Goal: Book appointment/travel/reservation

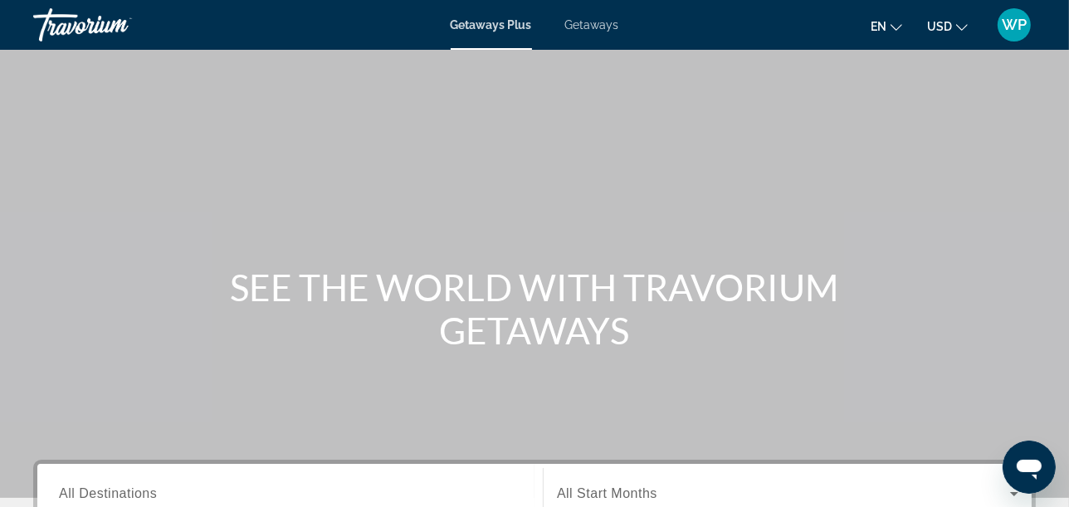
click at [594, 25] on span "Getaways" at bounding box center [592, 24] width 54 height 13
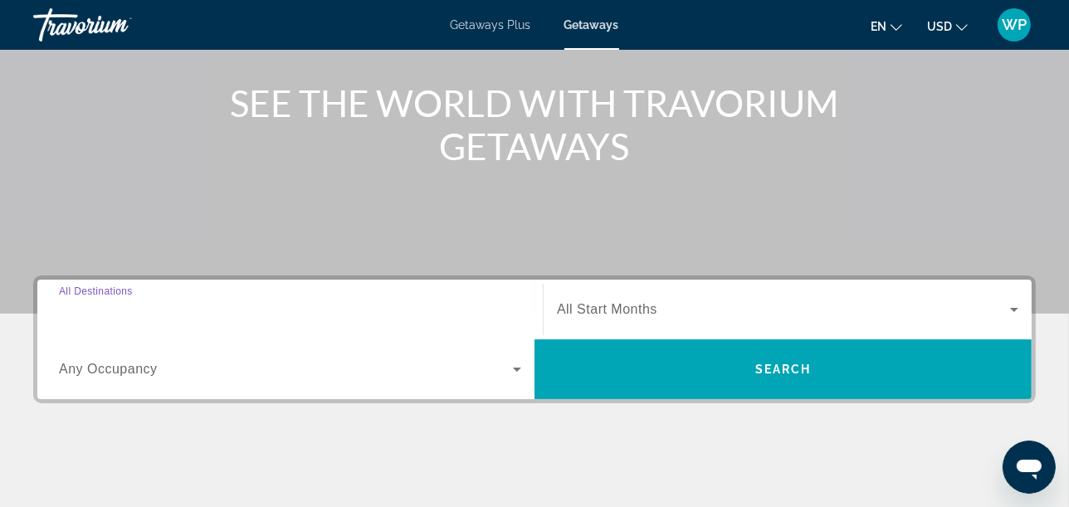
click at [256, 300] on input "Destination All Destinations" at bounding box center [290, 310] width 462 height 20
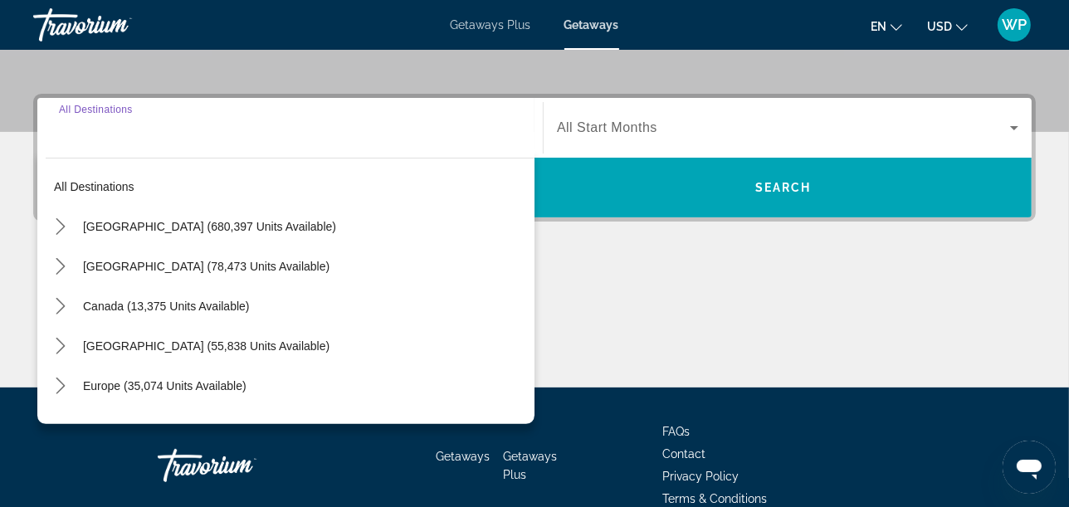
scroll to position [405, 0]
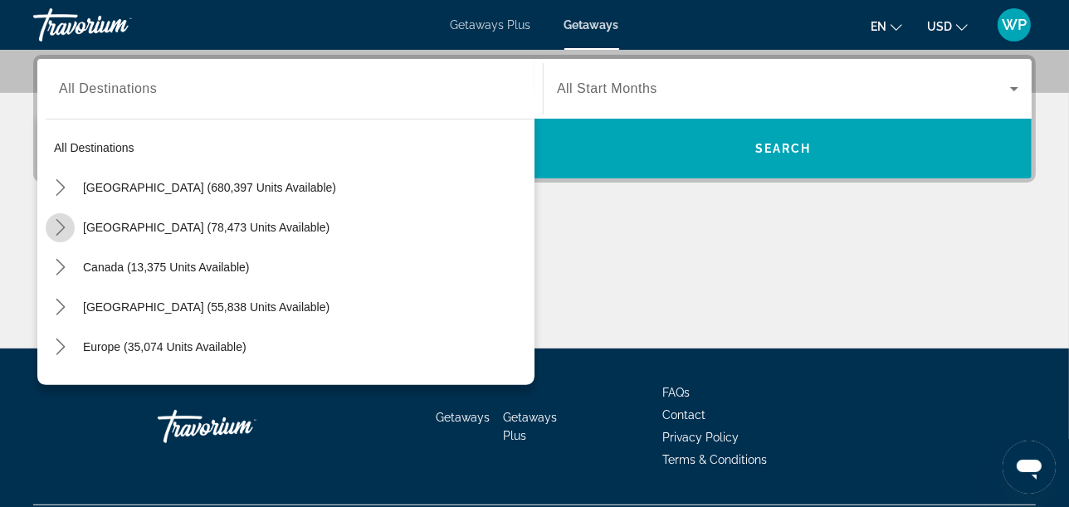
click at [66, 229] on icon "Toggle Mexico (78,473 units available) submenu" at bounding box center [60, 227] width 17 height 17
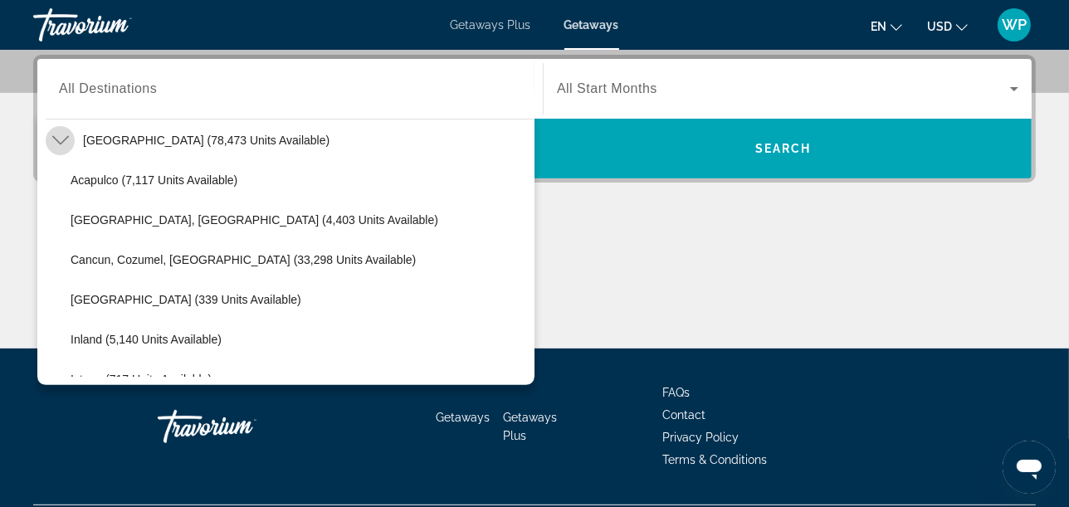
click at [60, 137] on icon "Toggle Mexico (78,473 units available) submenu" at bounding box center [60, 140] width 17 height 17
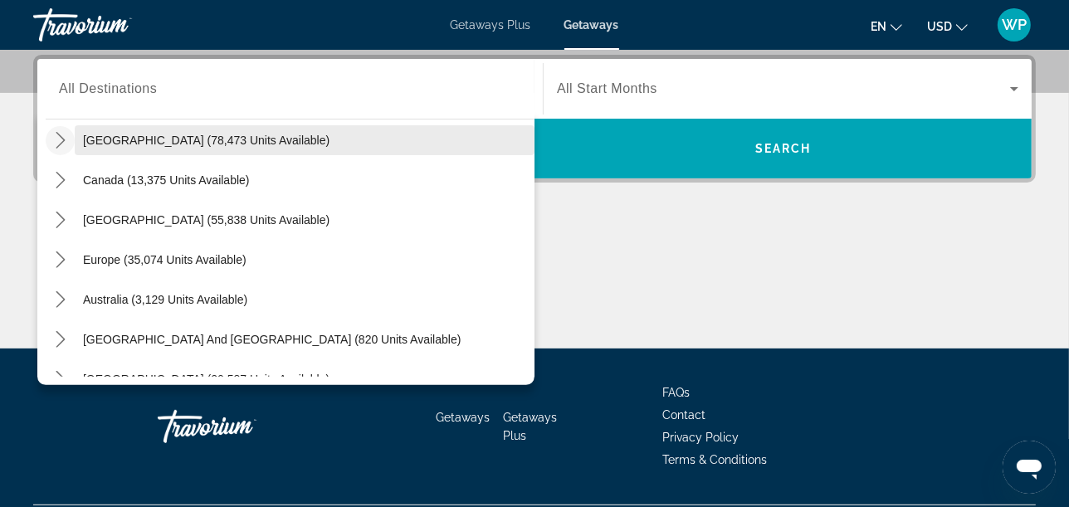
click at [85, 136] on span "[GEOGRAPHIC_DATA] (78,473 units available)" at bounding box center [206, 140] width 247 height 13
type input "**********"
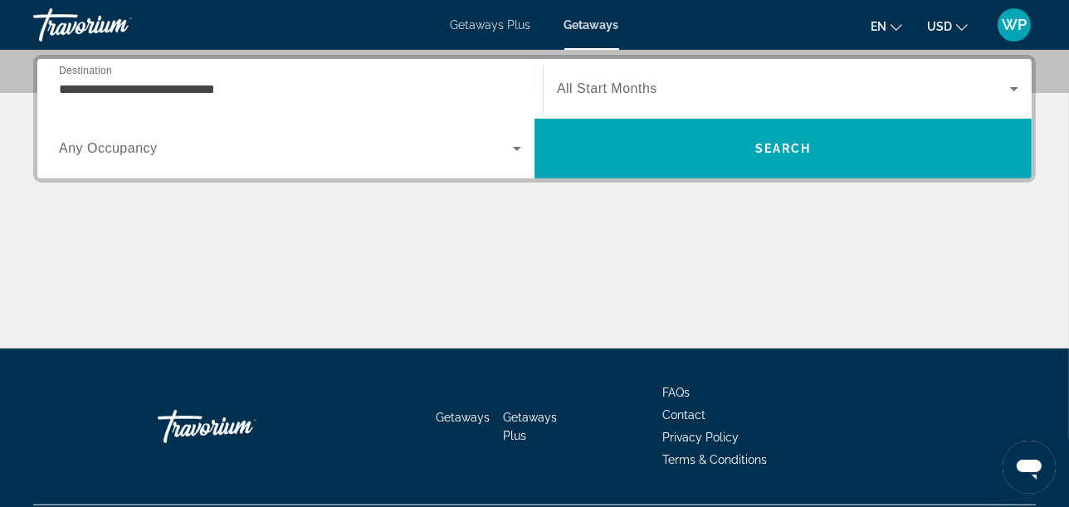
click at [628, 95] on span "All Start Months" at bounding box center [607, 88] width 100 height 14
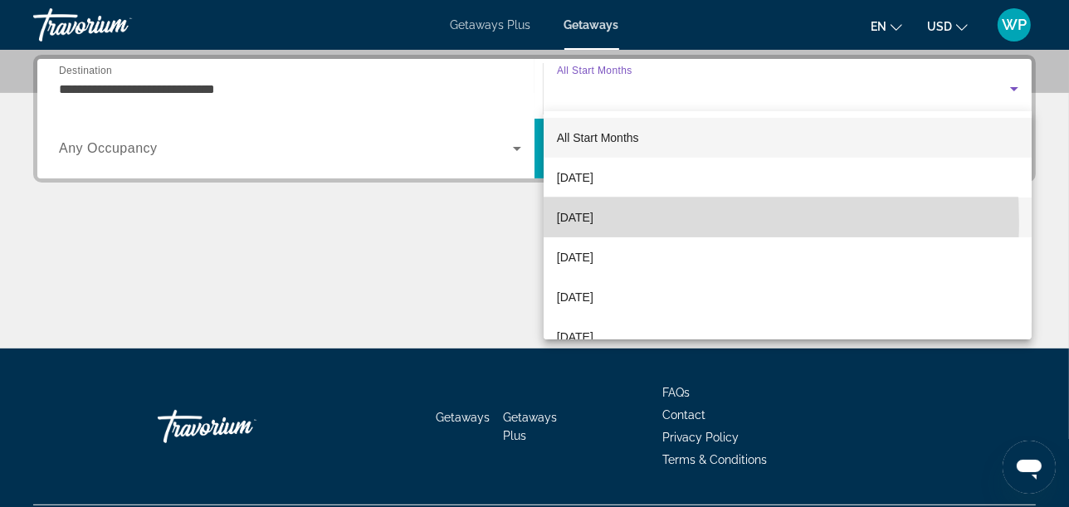
click at [594, 222] on span "[DATE]" at bounding box center [575, 218] width 37 height 20
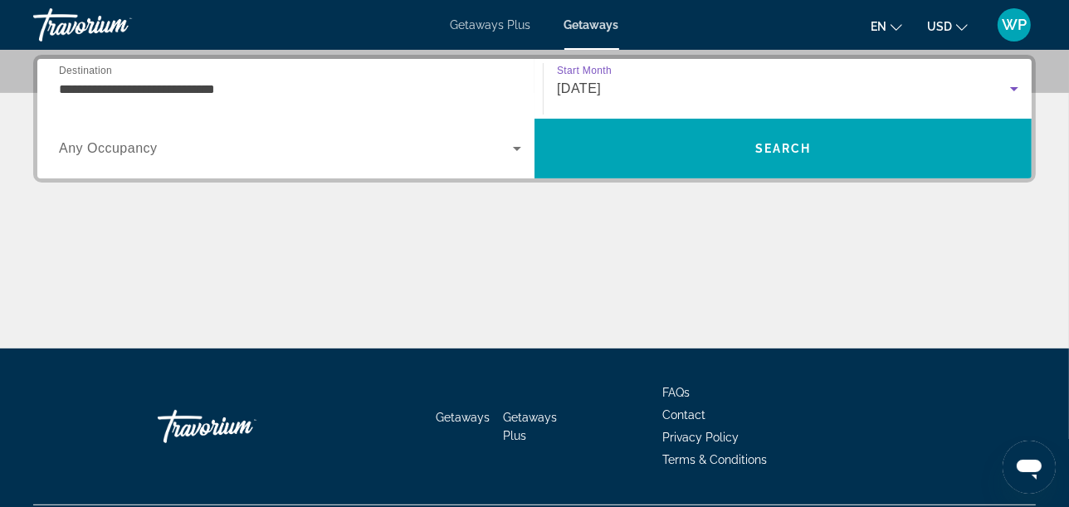
click at [427, 146] on span "Search widget" at bounding box center [286, 149] width 454 height 20
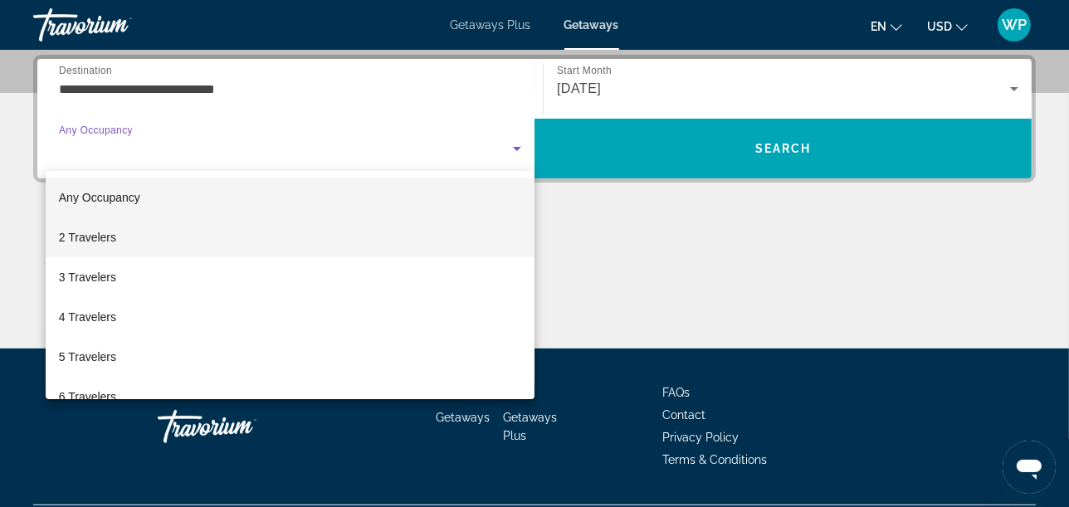
click at [143, 240] on mat-option "2 Travelers" at bounding box center [290, 237] width 489 height 40
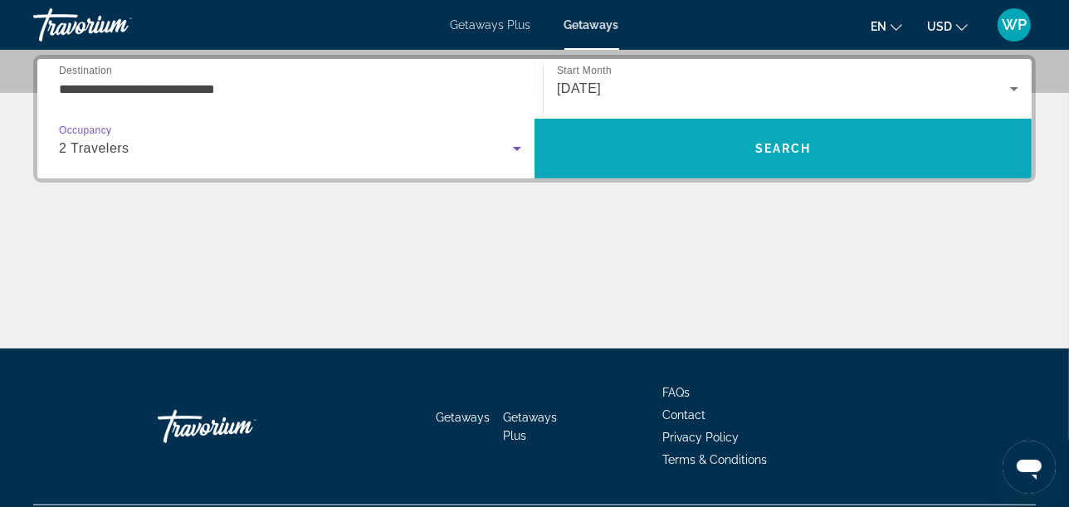
click at [788, 155] on span "Search" at bounding box center [783, 149] width 497 height 40
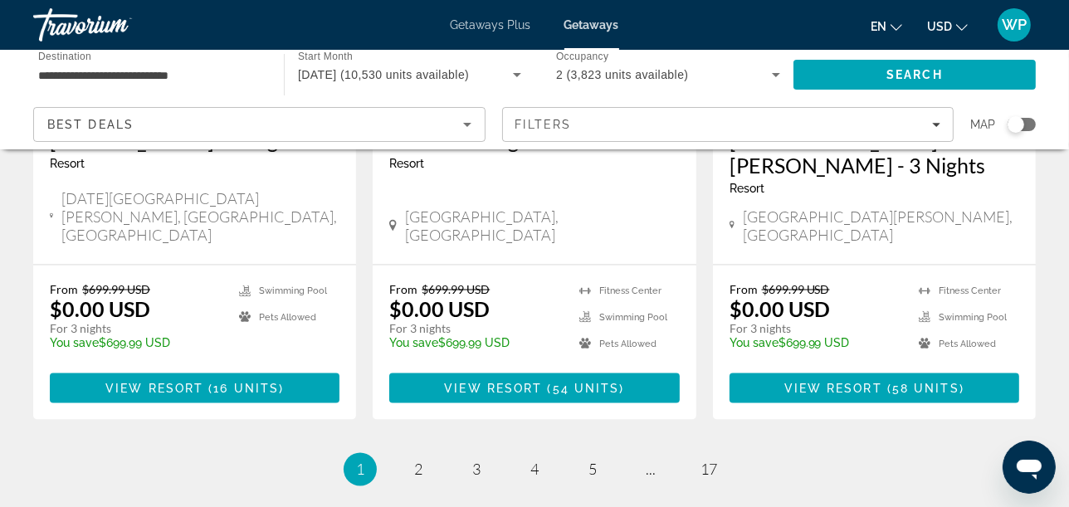
scroll to position [2213, 0]
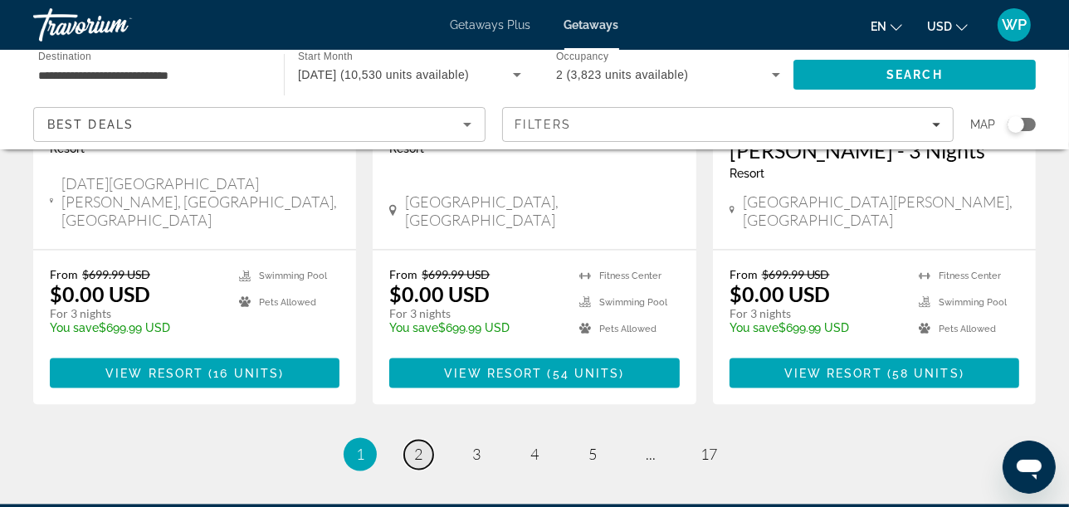
click at [422, 446] on span "2" at bounding box center [418, 455] width 8 height 18
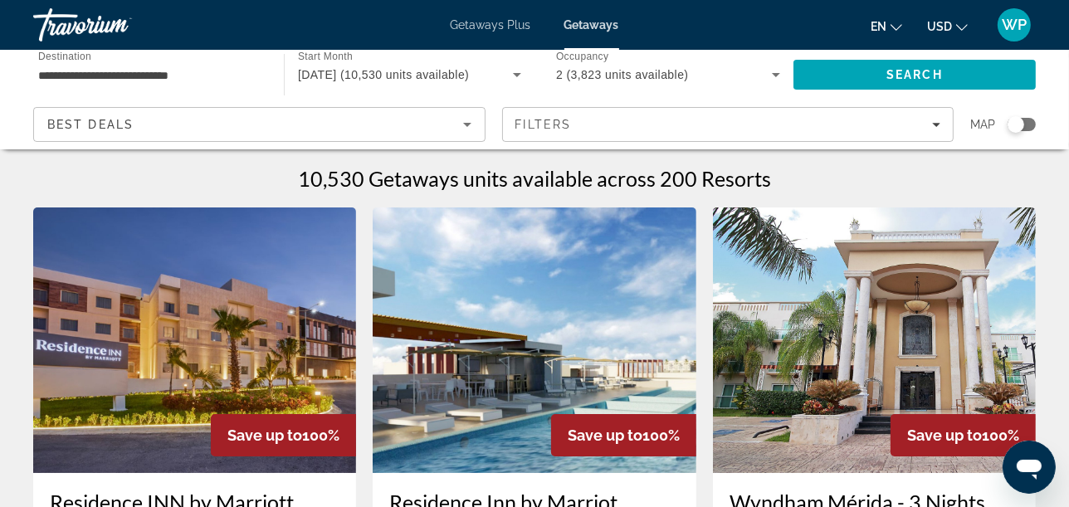
click at [552, 271] on img "Main content" at bounding box center [534, 341] width 323 height 266
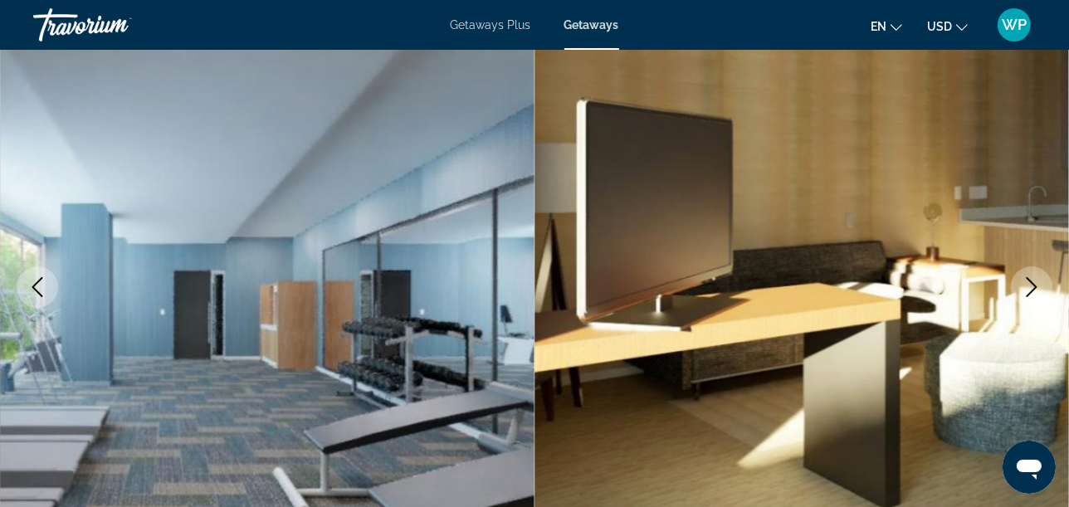
scroll to position [184, 0]
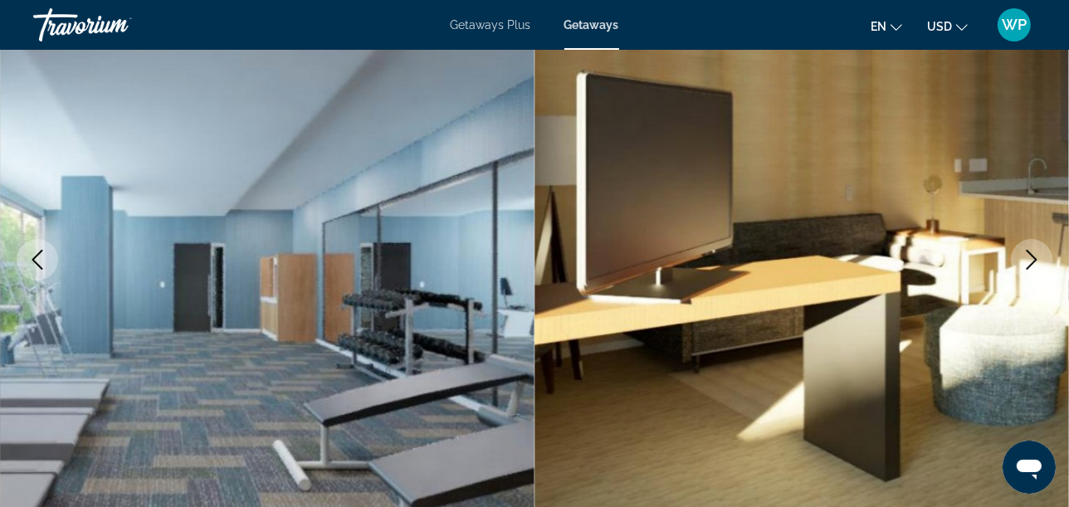
click at [1030, 260] on icon "Next image" at bounding box center [1032, 260] width 20 height 20
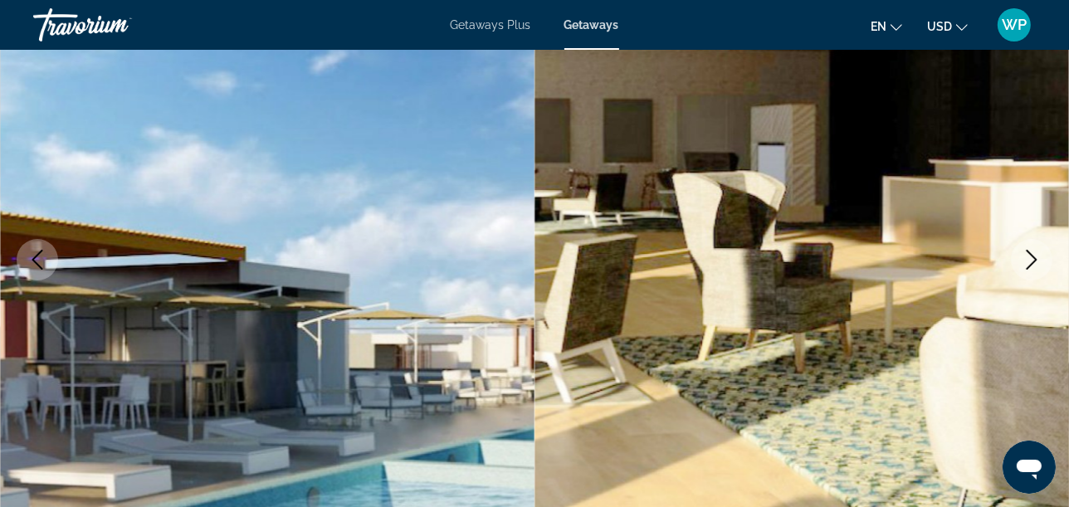
click at [1030, 260] on icon "Next image" at bounding box center [1032, 260] width 20 height 20
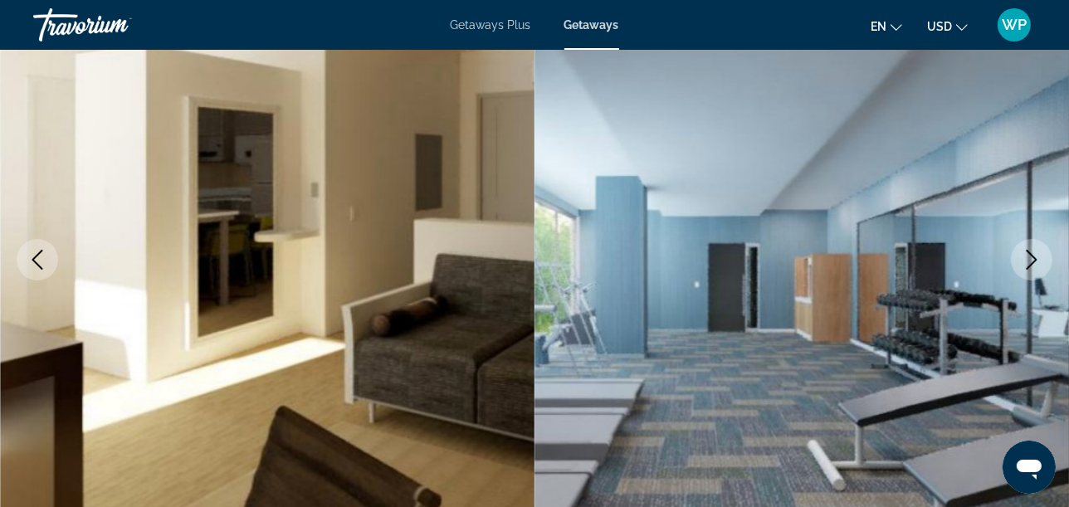
click at [1030, 260] on icon "Next image" at bounding box center [1032, 260] width 20 height 20
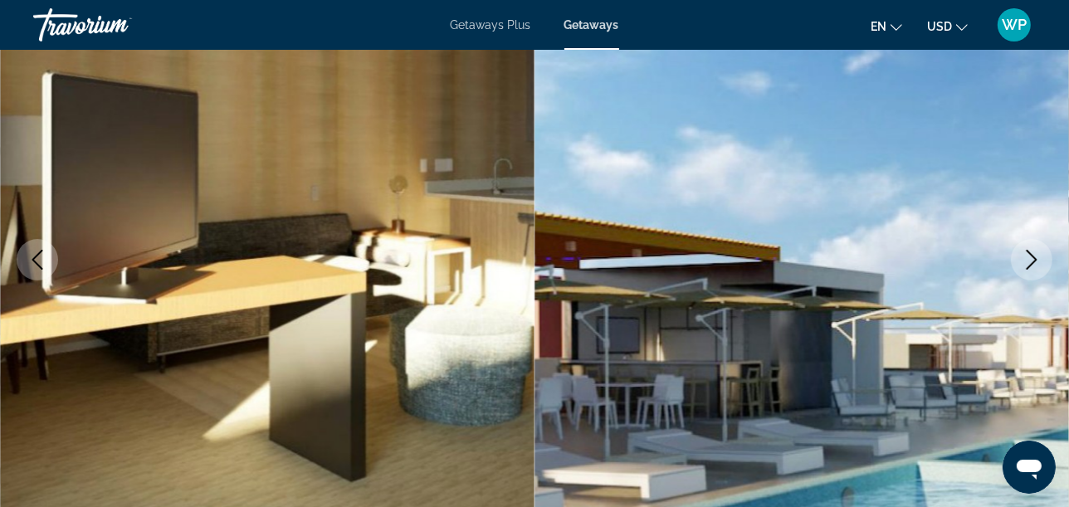
click at [1030, 260] on icon "Next image" at bounding box center [1032, 260] width 20 height 20
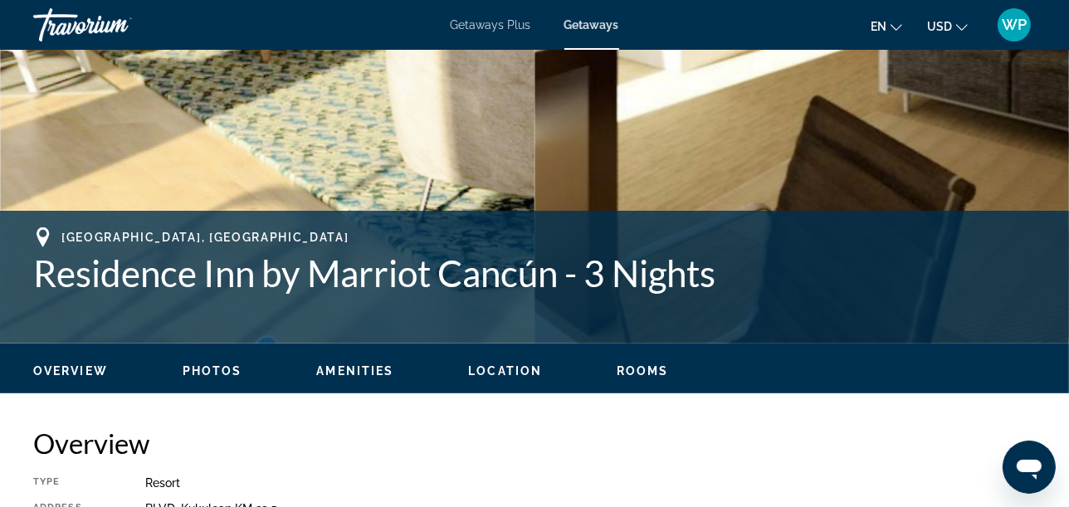
scroll to position [553, 0]
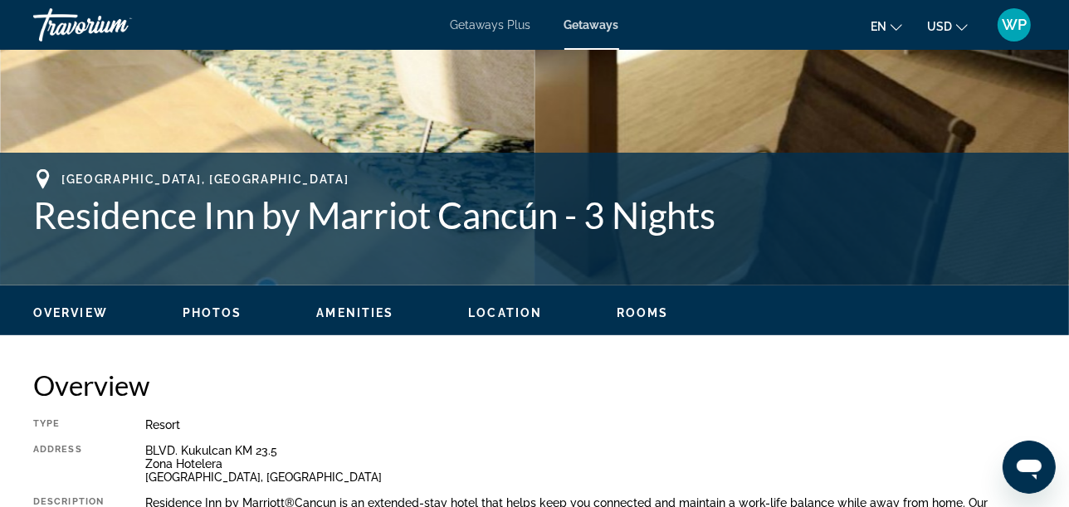
click at [509, 306] on span "Location" at bounding box center [505, 312] width 74 height 13
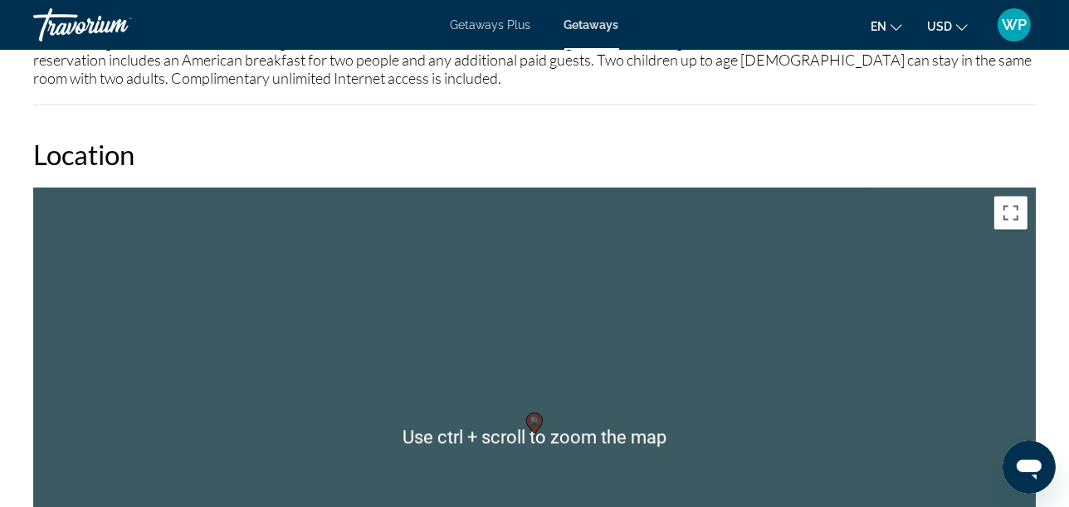
scroll to position [2538, 0]
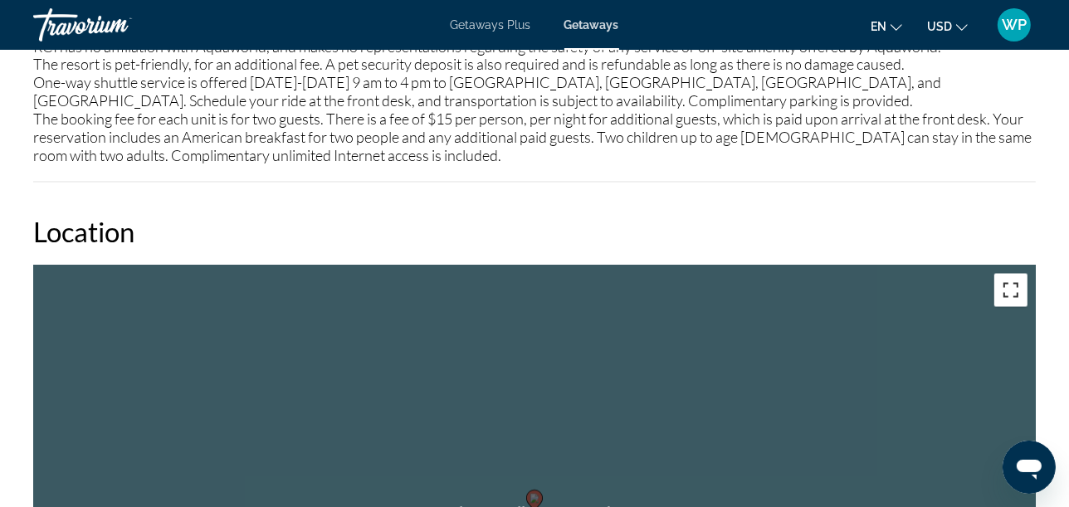
click at [1013, 274] on button "Toggle fullscreen view" at bounding box center [1010, 290] width 33 height 33
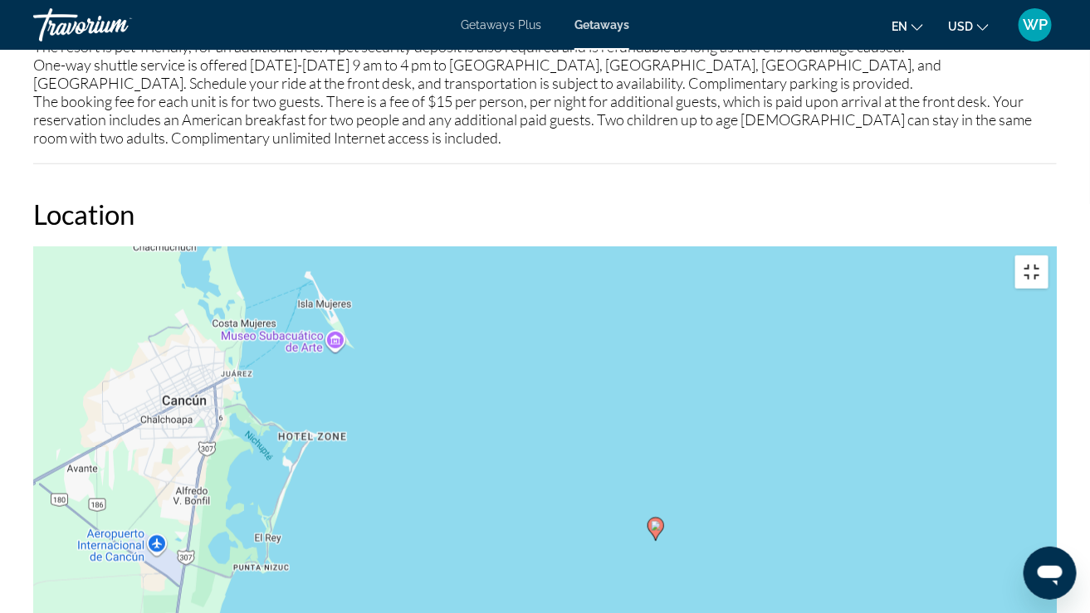
click at [1048, 256] on button "Toggle fullscreen view" at bounding box center [1031, 272] width 33 height 33
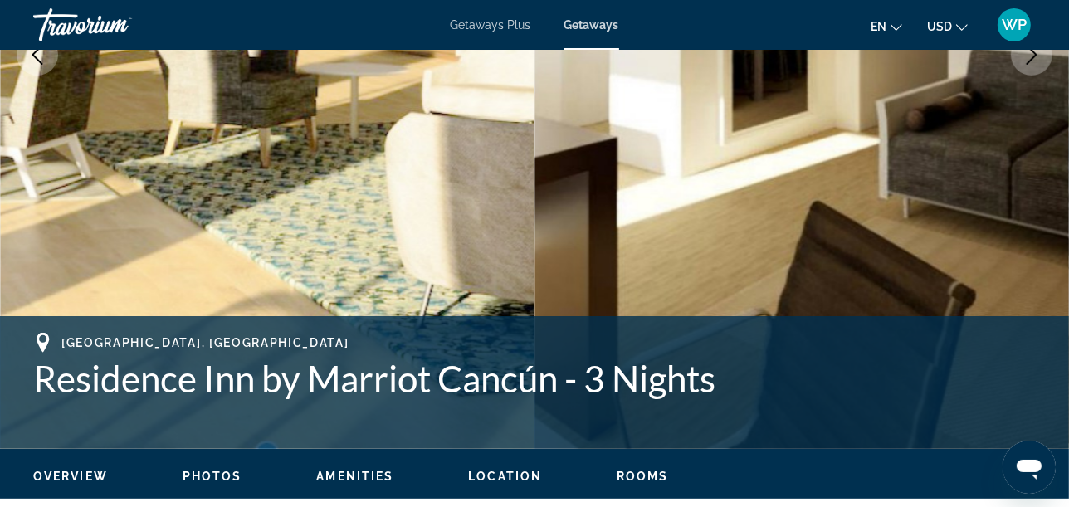
scroll to position [417, 0]
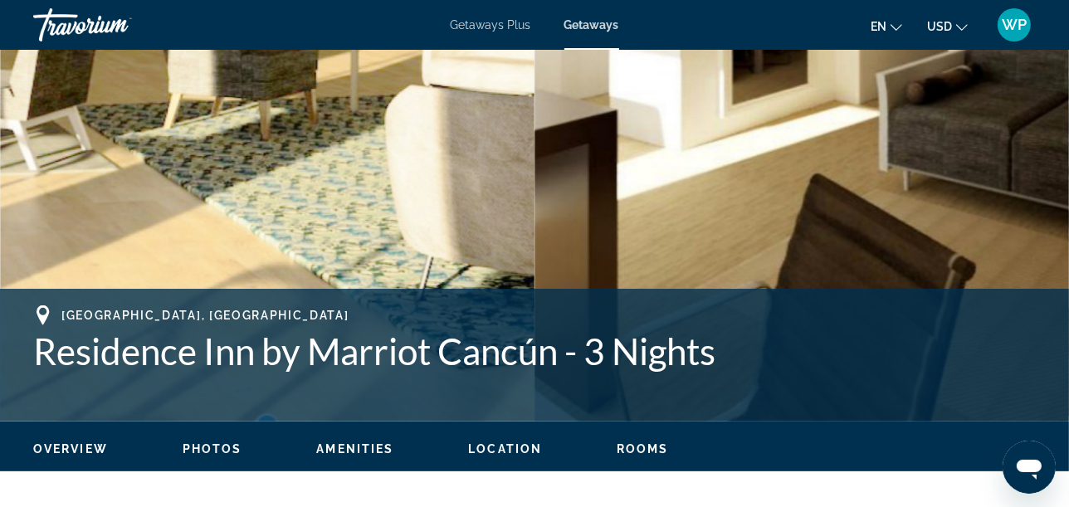
click at [517, 448] on span "Location" at bounding box center [505, 448] width 74 height 13
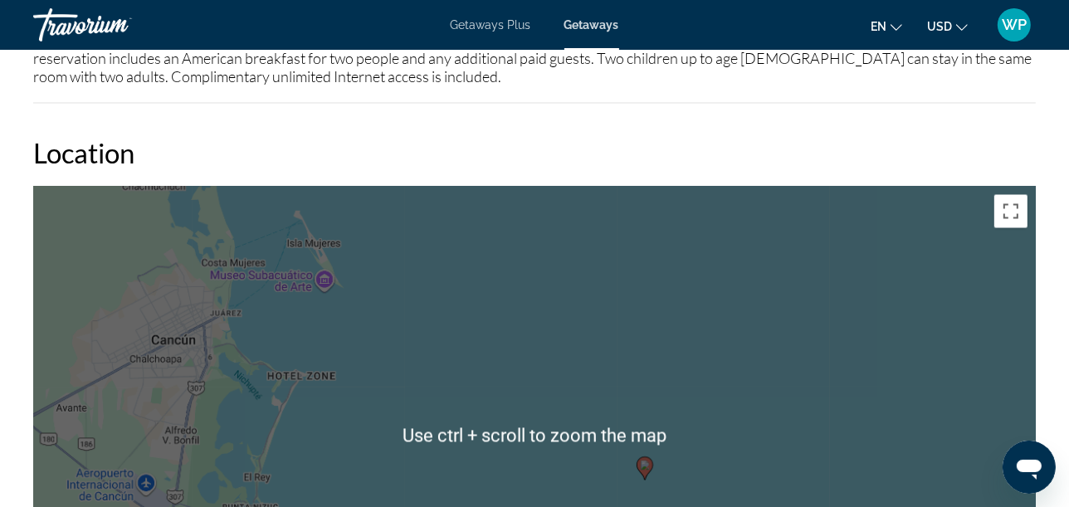
scroll to position [2631, 0]
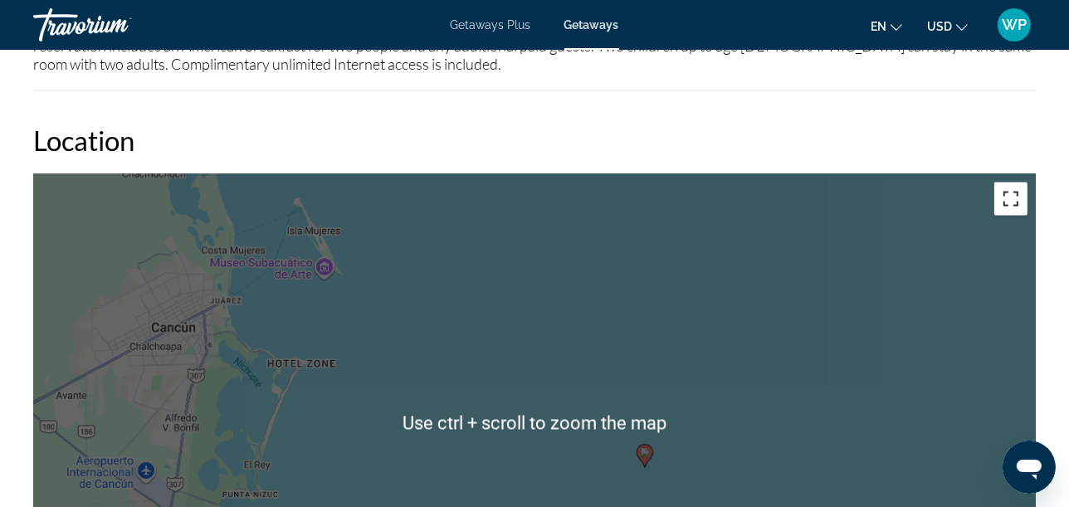
click at [1014, 182] on button "Toggle fullscreen view" at bounding box center [1010, 198] width 33 height 33
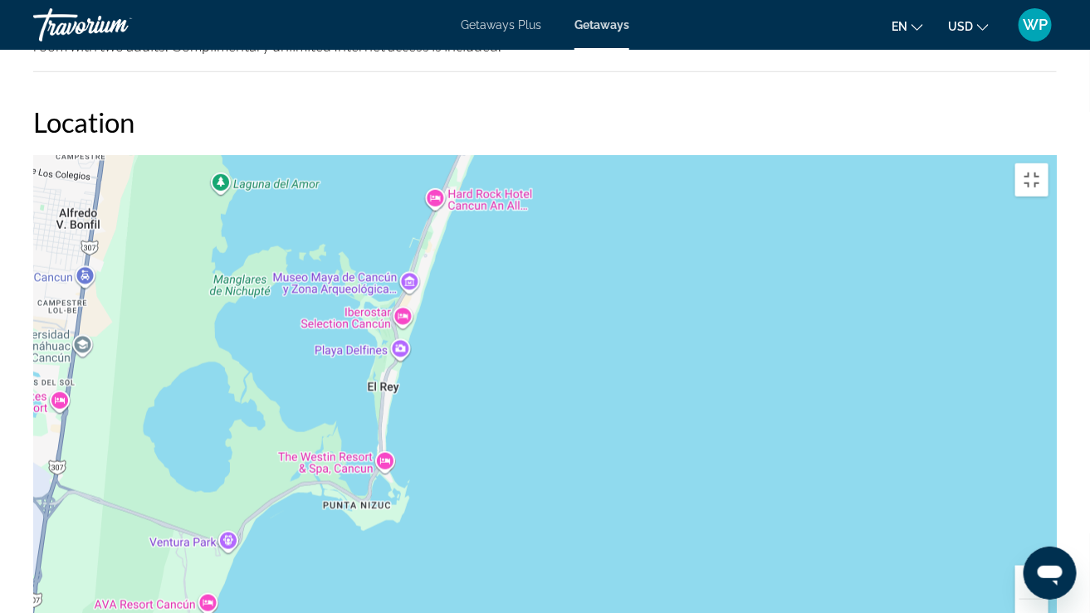
drag, startPoint x: 266, startPoint y: 349, endPoint x: 873, endPoint y: 373, distance: 608.1
click at [873, 373] on div "To activate drag with keyboard, press Alt + Enter. Once in keyboard drag state,…" at bounding box center [544, 404] width 1023 height 498
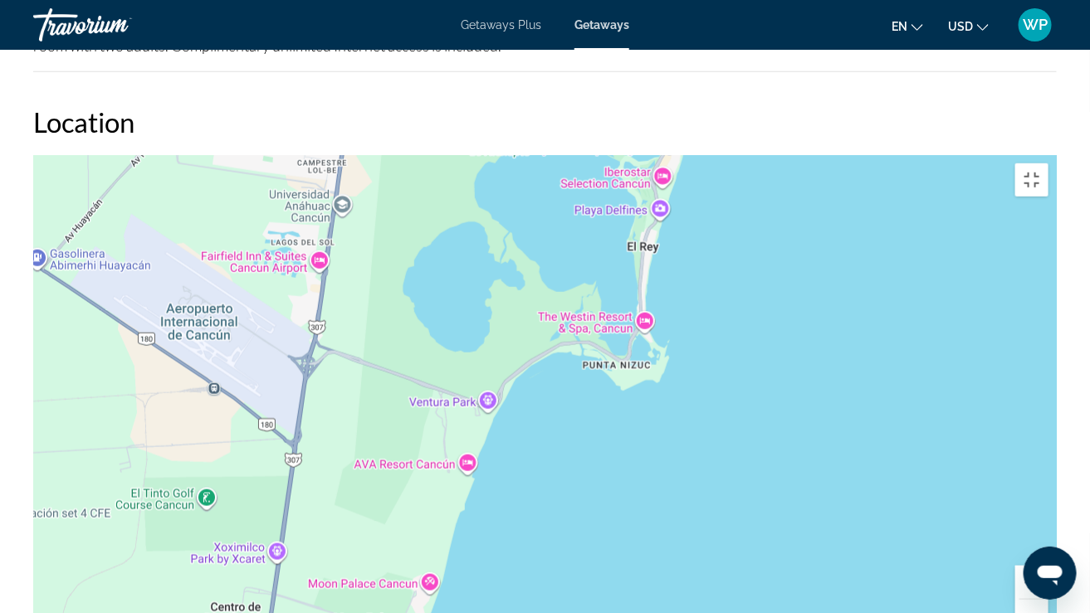
drag, startPoint x: 672, startPoint y: 397, endPoint x: 808, endPoint y: 236, distance: 210.3
click at [808, 236] on div "Main content" at bounding box center [544, 404] width 1023 height 498
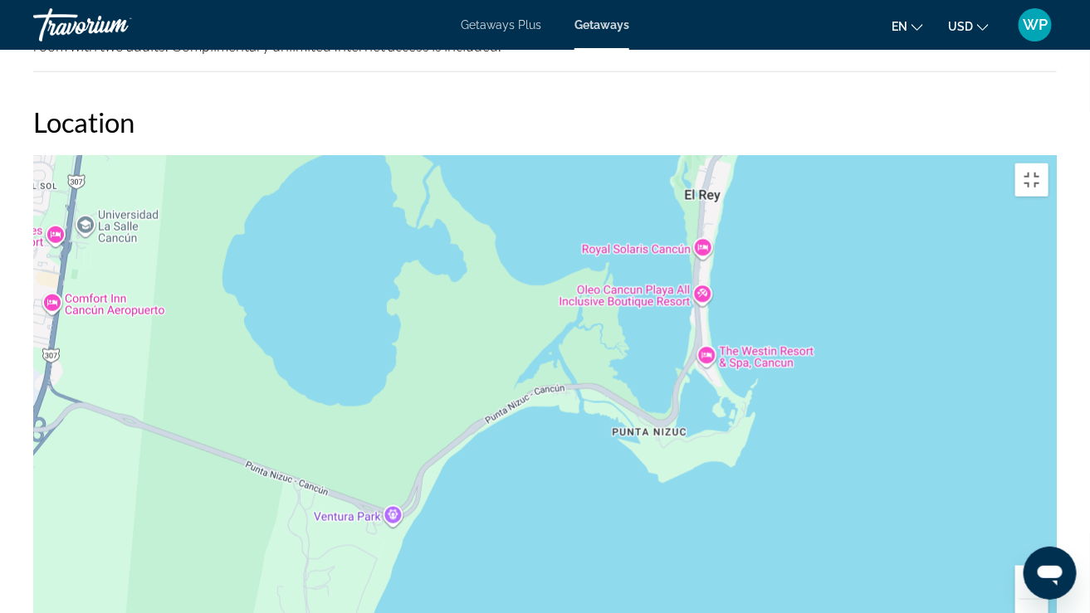
drag, startPoint x: 481, startPoint y: 239, endPoint x: 580, endPoint y: 428, distance: 213.9
click at [571, 408] on div "Main content" at bounding box center [544, 404] width 1023 height 498
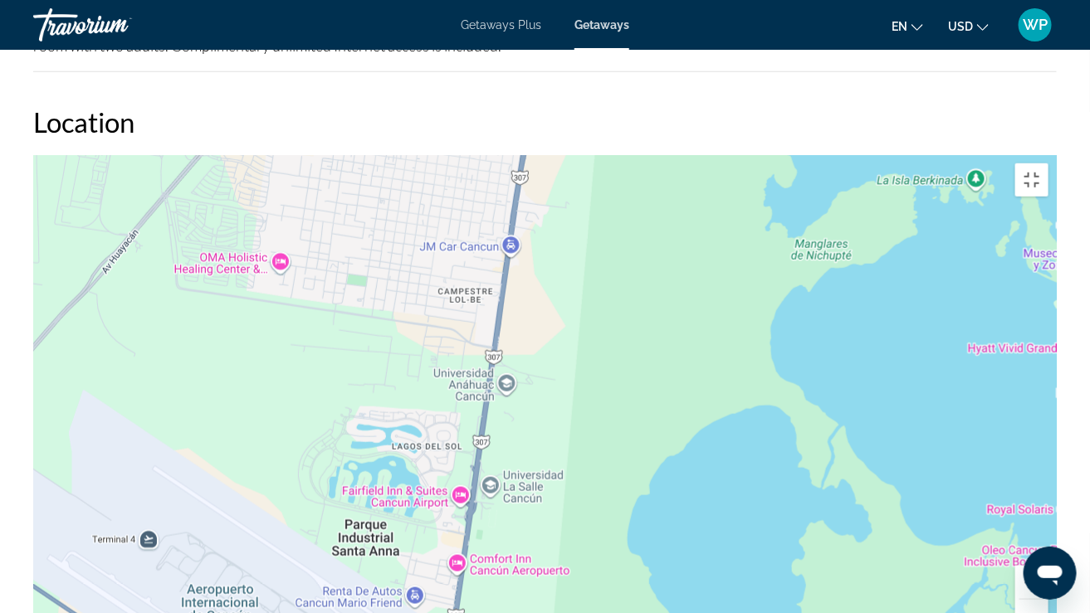
drag, startPoint x: 352, startPoint y: 222, endPoint x: 751, endPoint y: 454, distance: 461.6
click at [750, 453] on div "Main content" at bounding box center [544, 404] width 1023 height 498
click at [495, 470] on div "Main content" at bounding box center [544, 404] width 1023 height 498
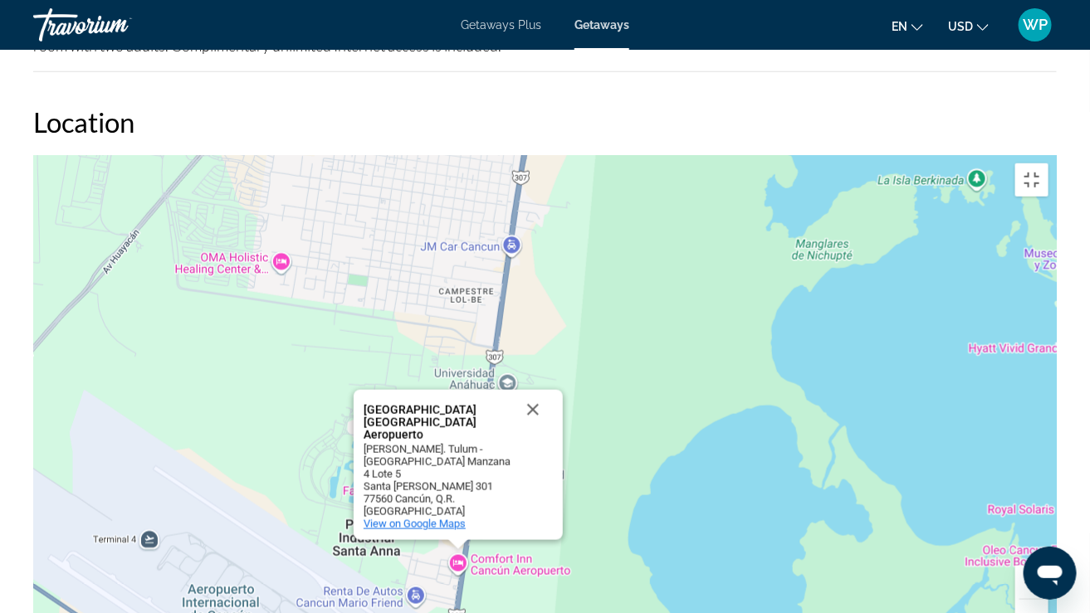
click at [438, 506] on span "View on Google Maps" at bounding box center [415, 524] width 102 height 12
